Goal: Register for event/course

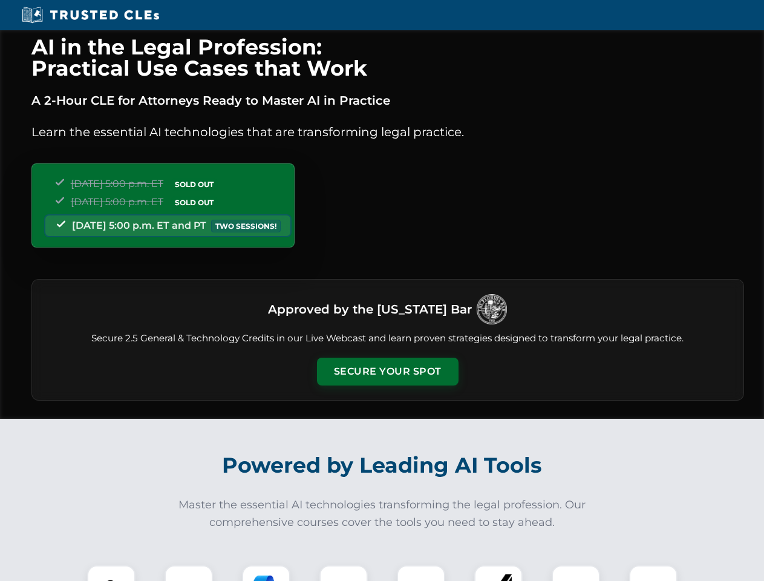
click at [387, 372] on button "Secure Your Spot" at bounding box center [388, 372] width 142 height 28
click at [111, 573] on img at bounding box center [111, 589] width 35 height 35
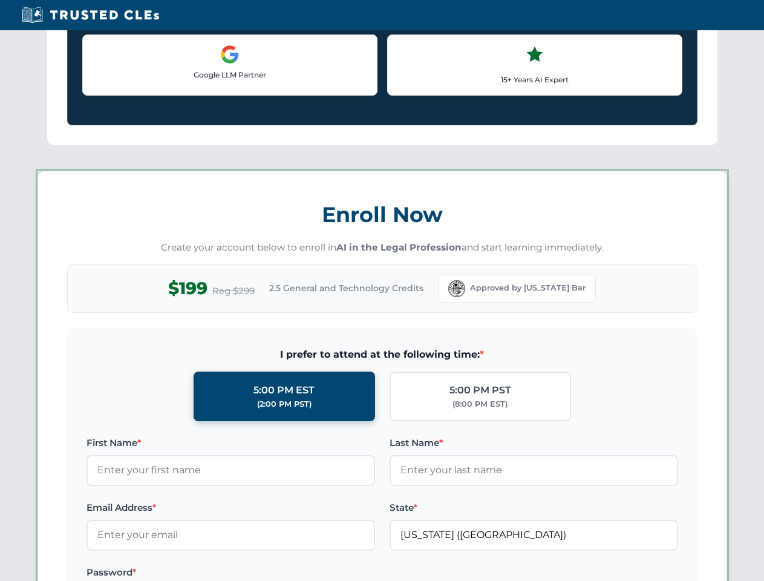
click at [266, 573] on label "Password *" at bounding box center [231, 572] width 289 height 15
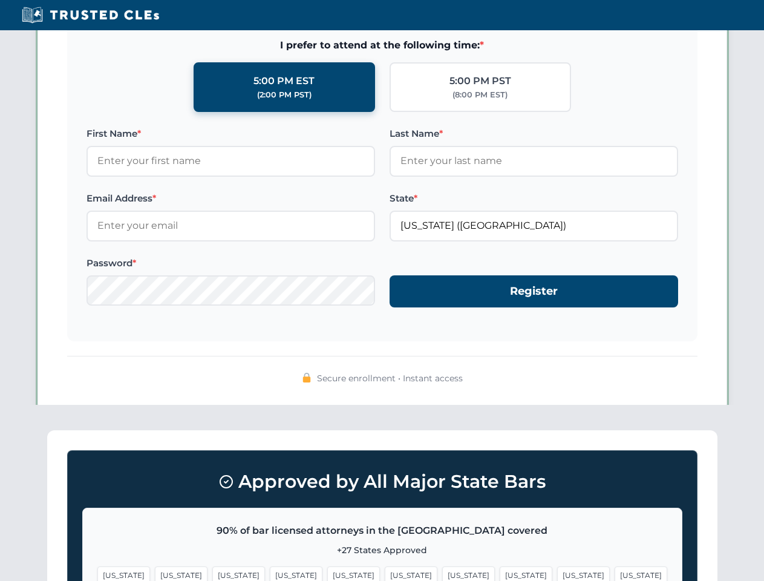
click at [557, 573] on span "[US_STATE]" at bounding box center [583, 576] width 53 height 18
